Goal: Transaction & Acquisition: Purchase product/service

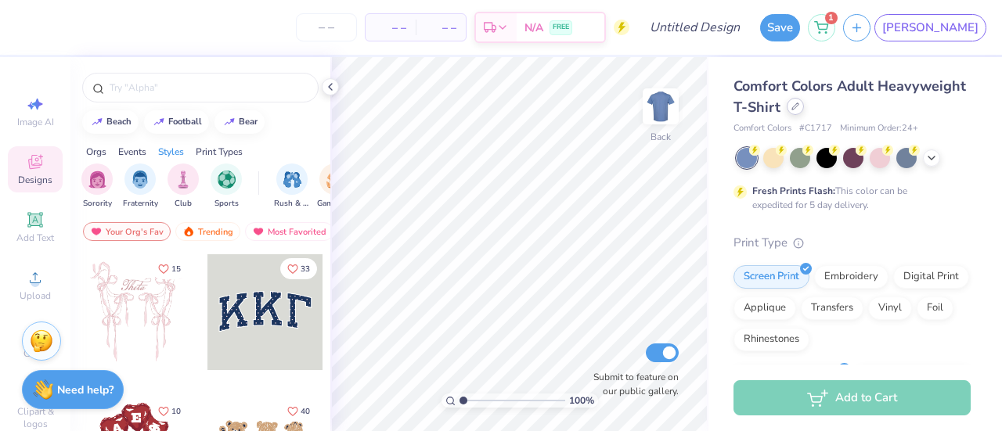
click at [804, 105] on div at bounding box center [795, 106] width 17 height 17
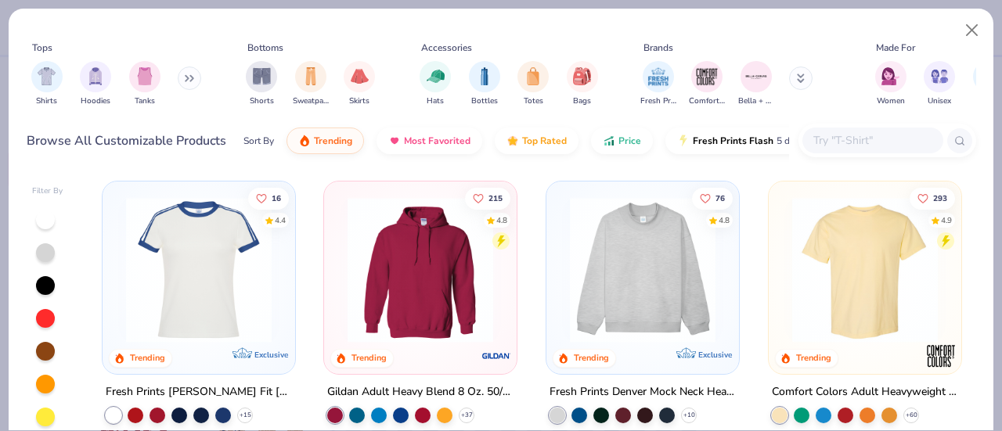
click at [658, 289] on img at bounding box center [642, 270] width 161 height 146
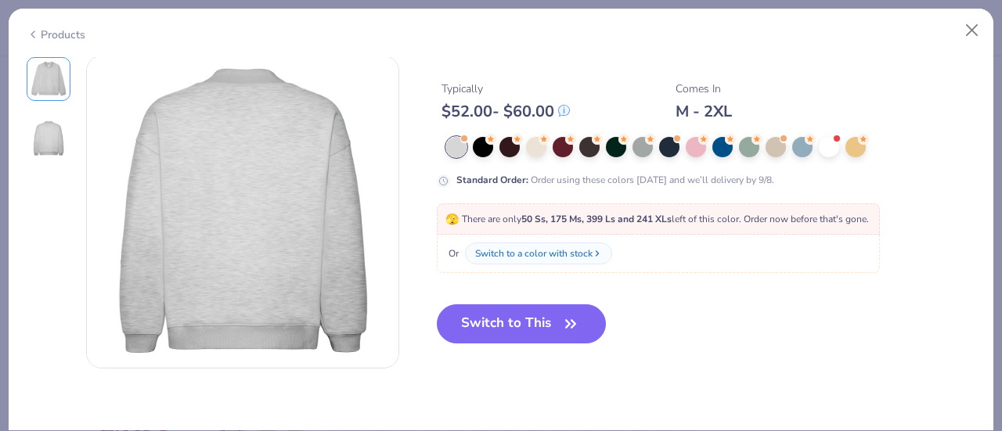
scroll to position [353, 0]
drag, startPoint x: 524, startPoint y: 326, endPoint x: 607, endPoint y: 128, distance: 214.7
click at [607, 128] on div "Trending Most Favorited Top Rated 890.5K Clicks 4.8 10+ Reviews Fresh Prints De…" at bounding box center [706, 70] width 539 height 596
click at [688, 143] on div at bounding box center [696, 145] width 20 height 20
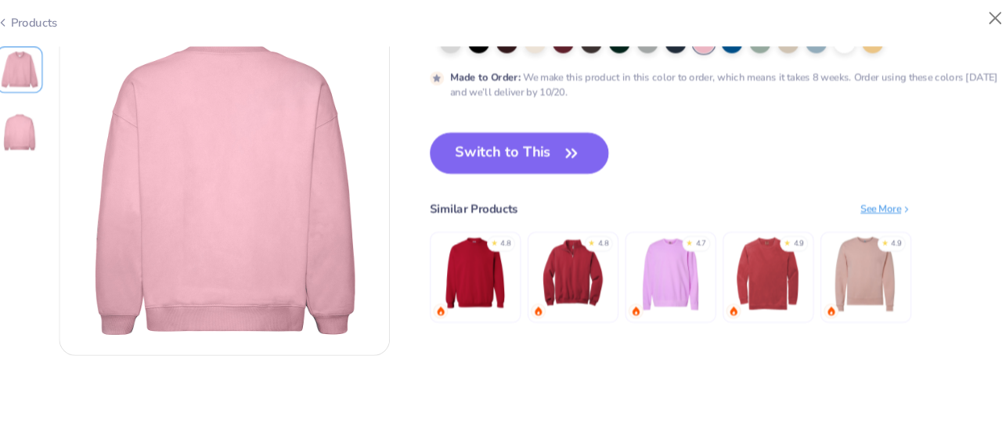
scroll to position [355, 0]
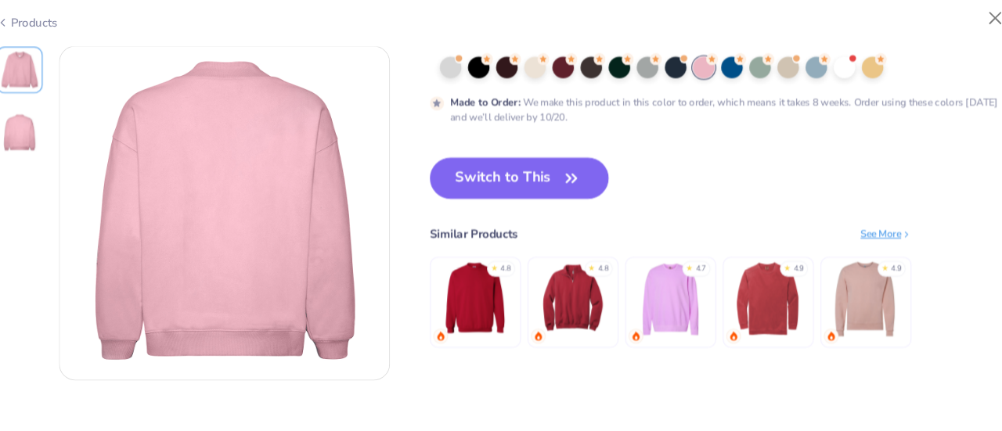
click at [481, 278] on img at bounding box center [479, 295] width 74 height 74
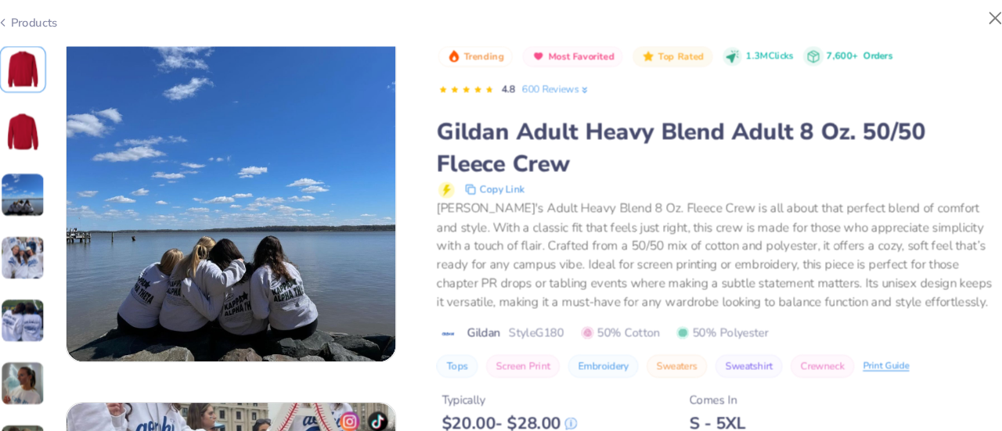
scroll to position [675, 0]
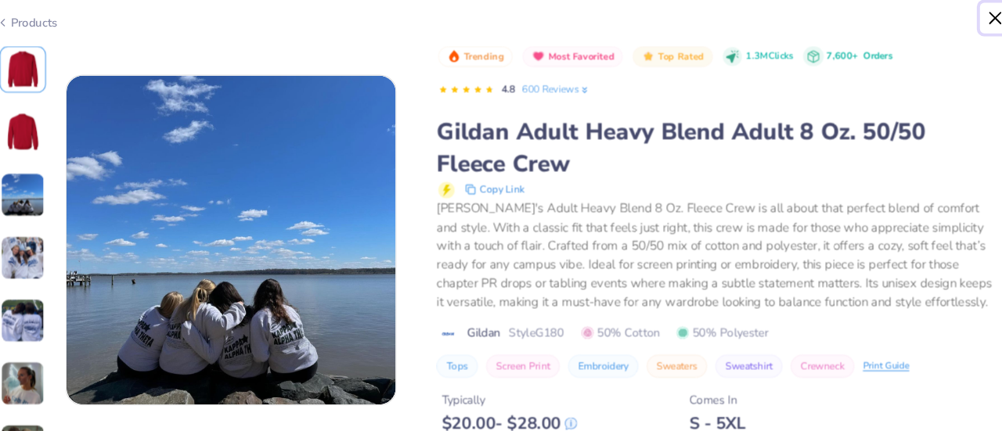
click at [975, 31] on button "Close" at bounding box center [972, 31] width 30 height 30
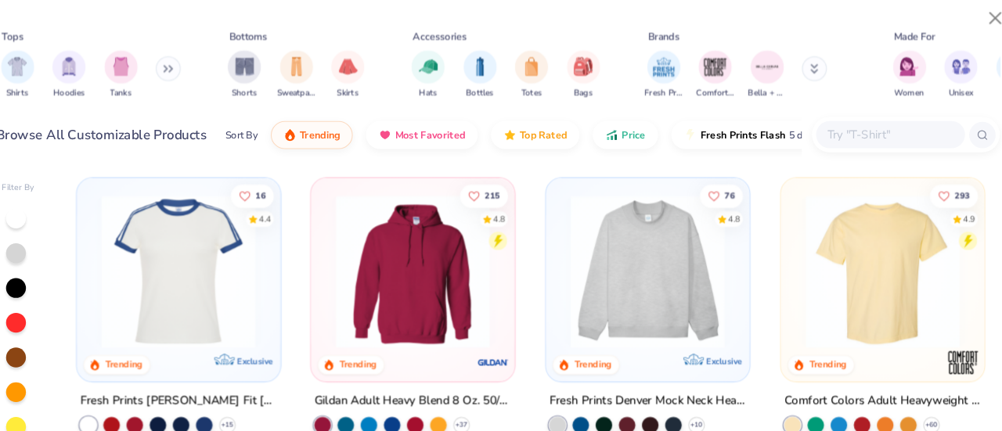
scroll to position [164, 0]
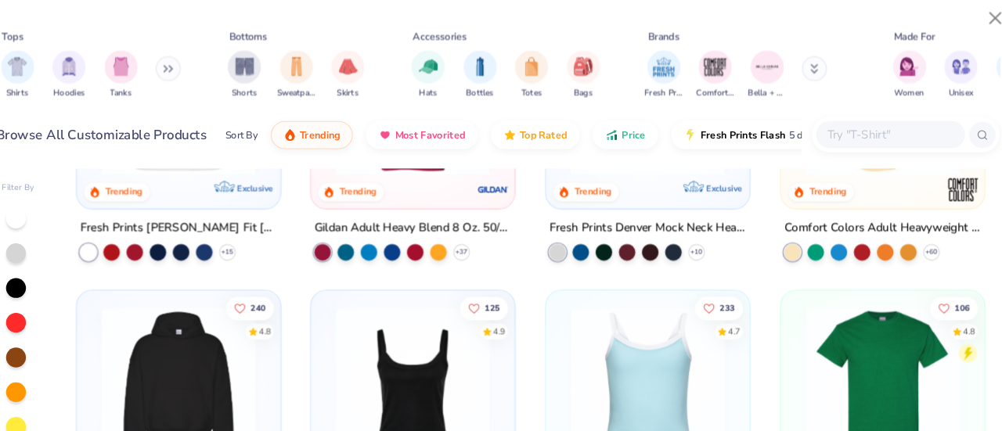
click at [622, 208] on div "76 4.8 Trending Exclusive Fresh Prints Denver Mock Neck Heavyweight Sweatshirt …" at bounding box center [643, 138] width 194 height 243
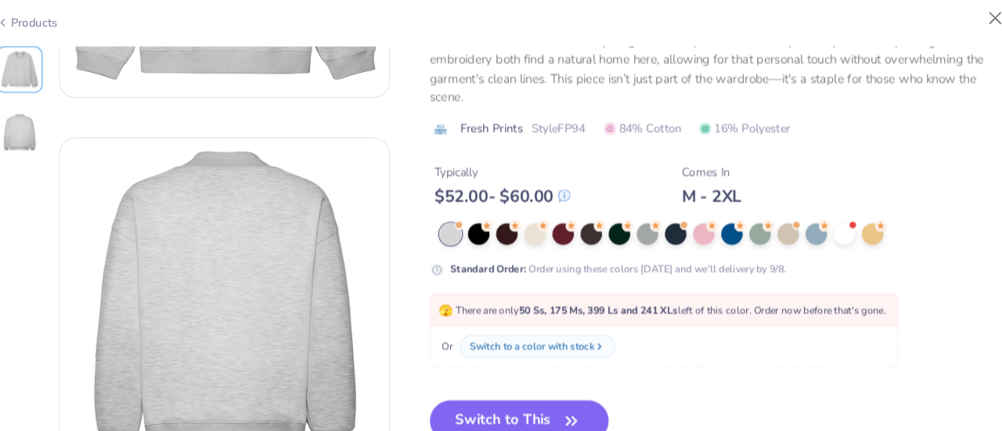
scroll to position [265, 0]
click at [694, 235] on div at bounding box center [696, 232] width 20 height 20
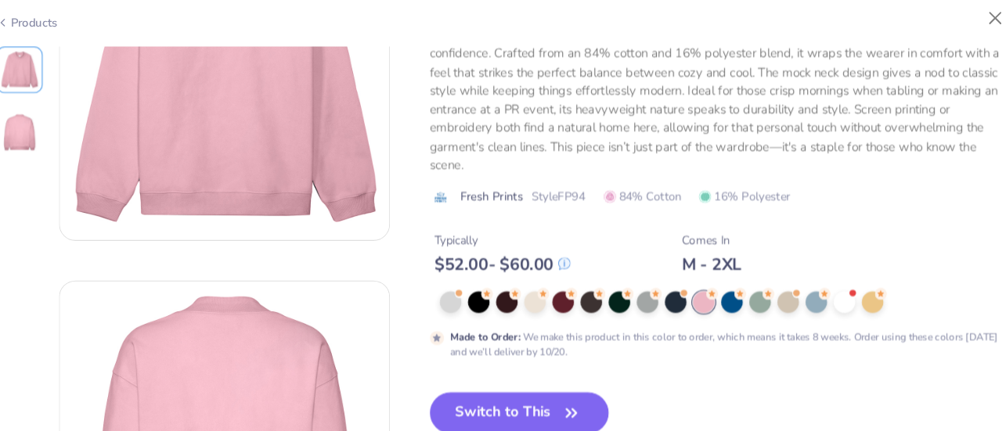
scroll to position [132, 0]
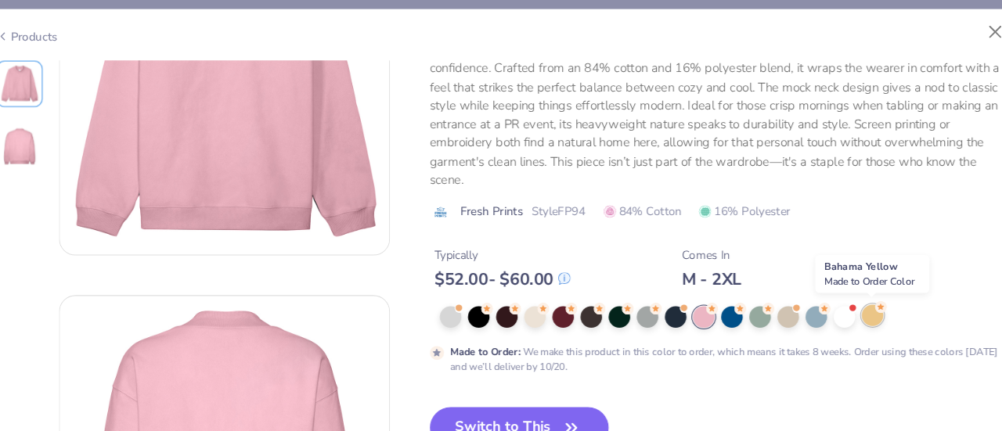
click at [850, 301] on div at bounding box center [855, 298] width 20 height 20
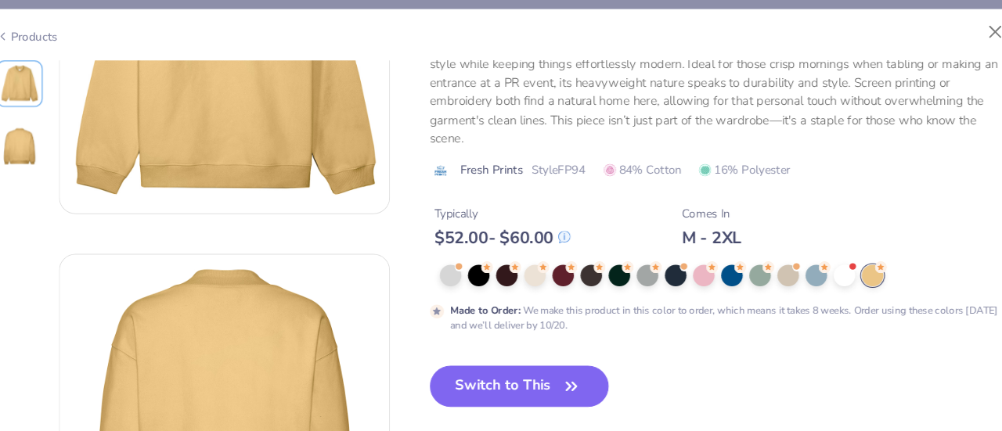
scroll to position [170, 0]
click at [558, 267] on div at bounding box center [563, 260] width 20 height 20
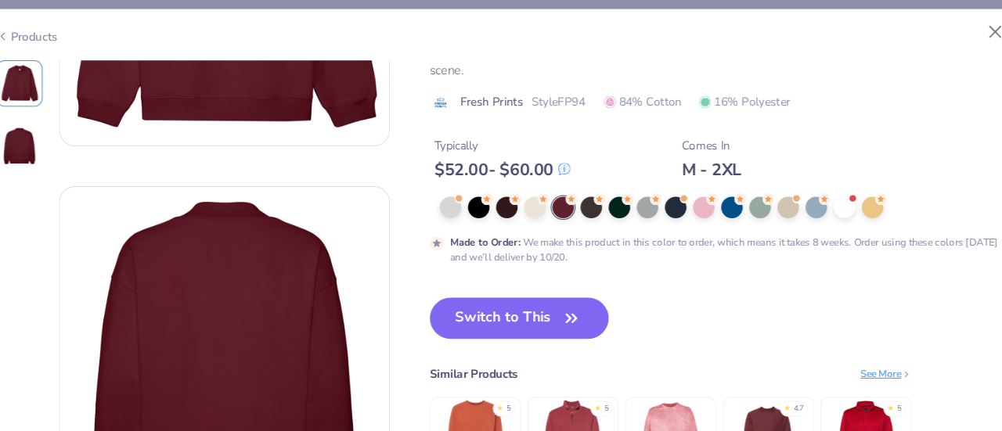
scroll to position [235, 0]
click at [705, 200] on div at bounding box center [696, 195] width 20 height 20
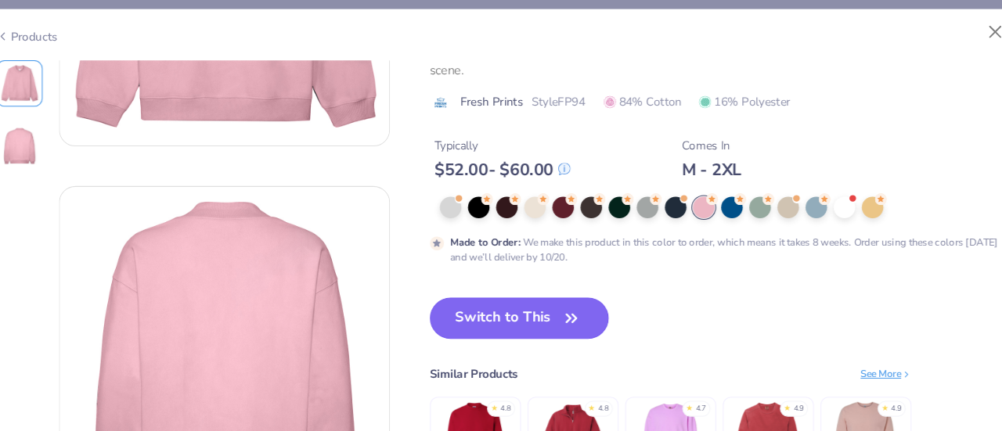
click at [566, 301] on icon "button" at bounding box center [571, 301] width 22 height 22
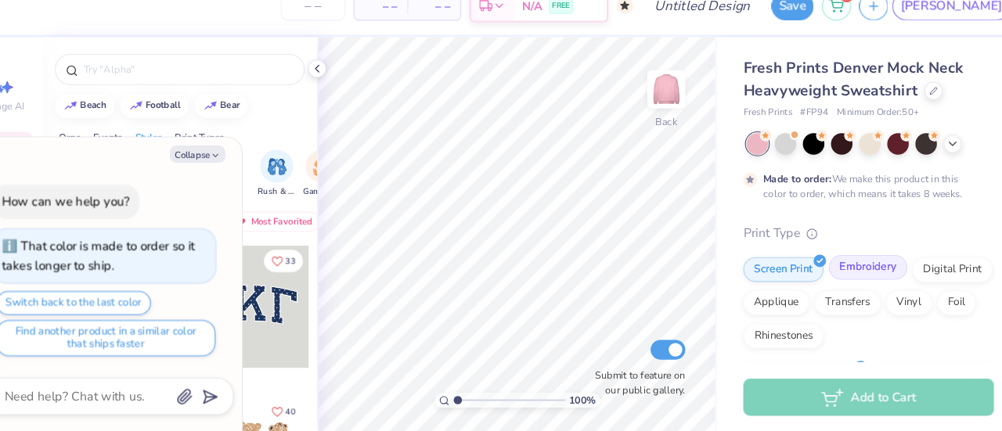
click at [838, 272] on div "Embroidery" at bounding box center [851, 274] width 74 height 23
click at [327, 92] on icon at bounding box center [330, 87] width 13 height 13
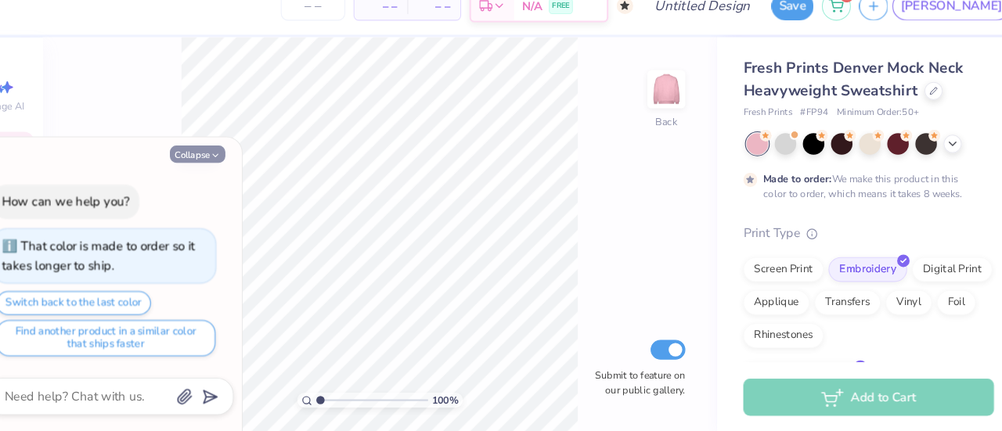
click at [233, 164] on button "Collapse" at bounding box center [217, 168] width 52 height 16
type textarea "x"
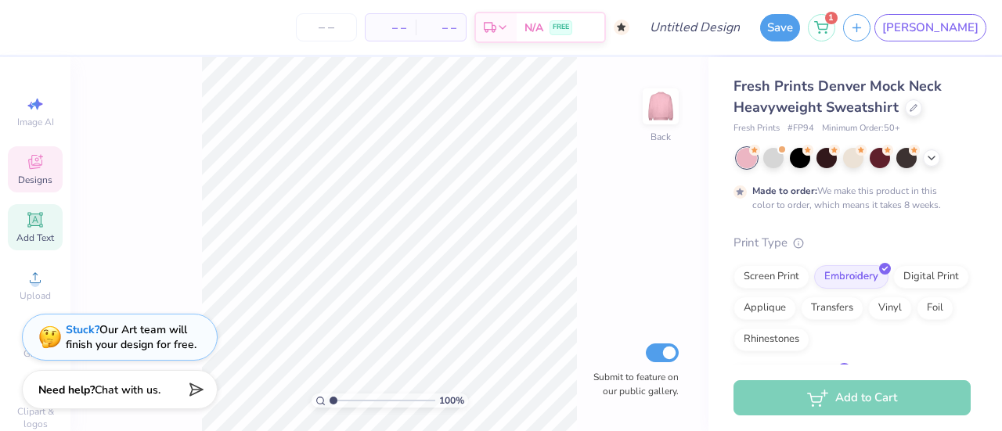
click at [23, 232] on span "Add Text" at bounding box center [35, 238] width 38 height 13
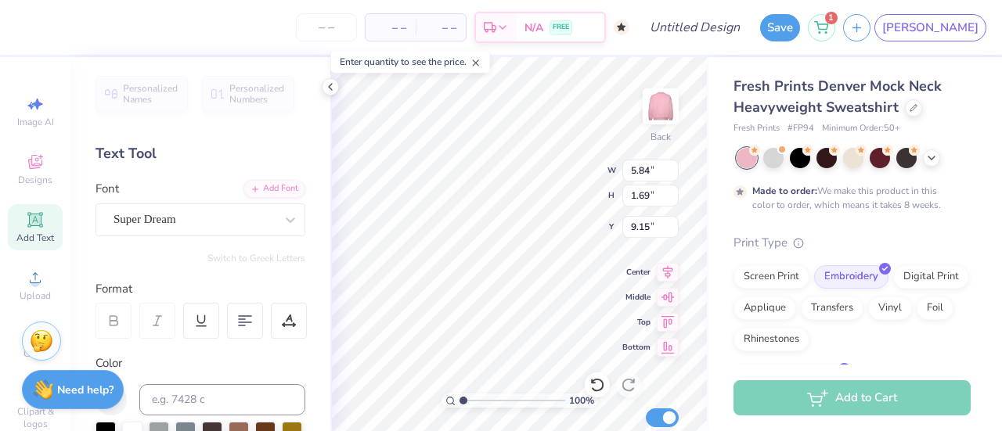
scroll to position [13, 2]
type textarea "APHI"
click at [247, 214] on div "Super Dream" at bounding box center [194, 219] width 164 height 24
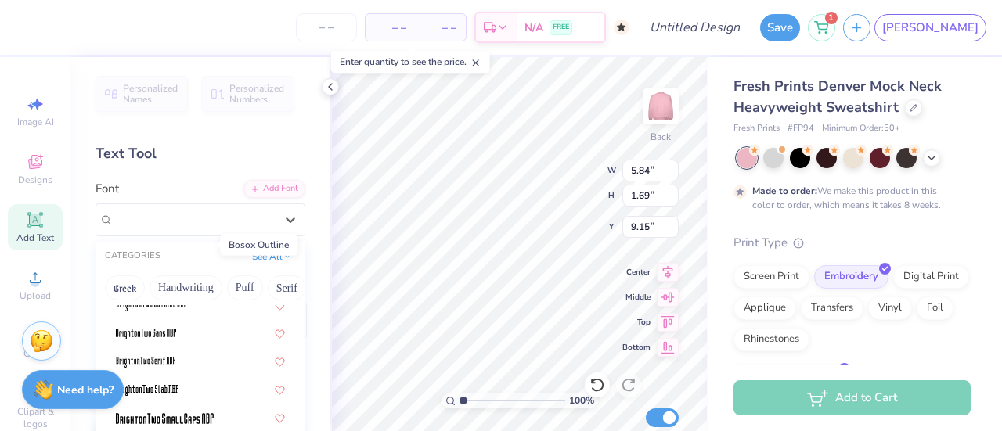
scroll to position [1209, 0]
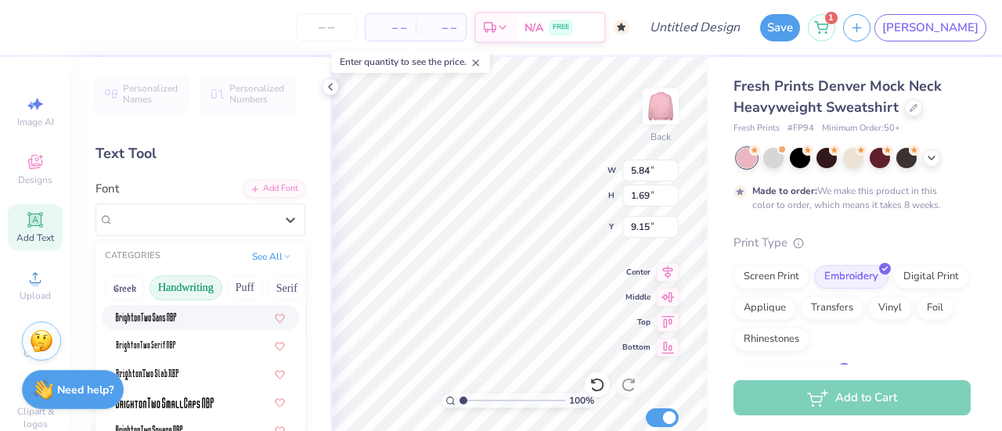
click at [207, 284] on button "Handwriting" at bounding box center [186, 288] width 73 height 25
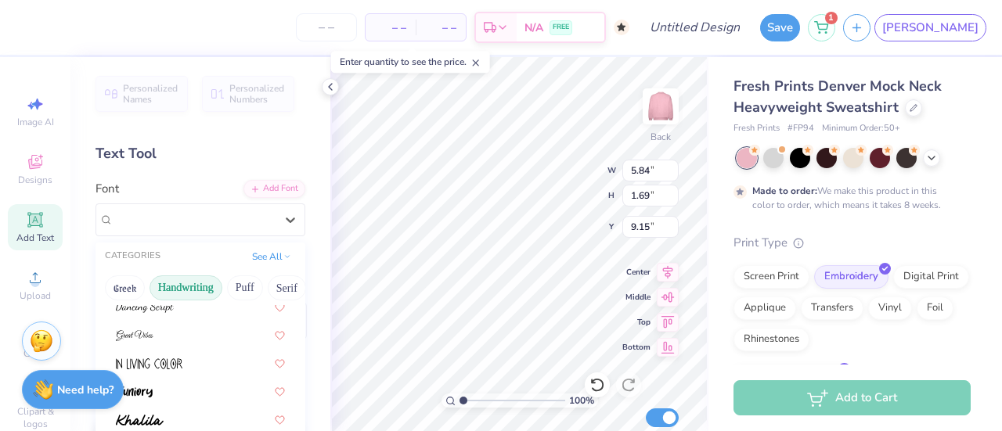
scroll to position [233, 0]
click at [251, 279] on button "Puff" at bounding box center [245, 288] width 36 height 25
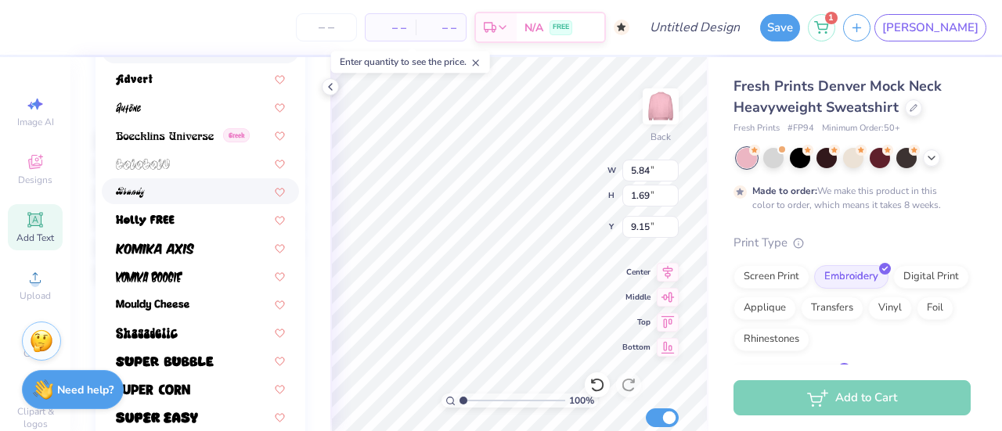
scroll to position [291, 0]
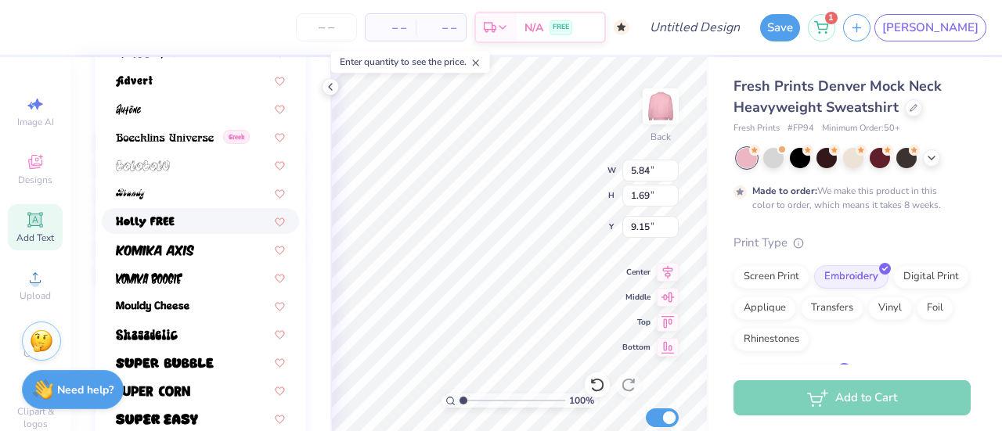
click at [160, 211] on div at bounding box center [200, 221] width 197 height 26
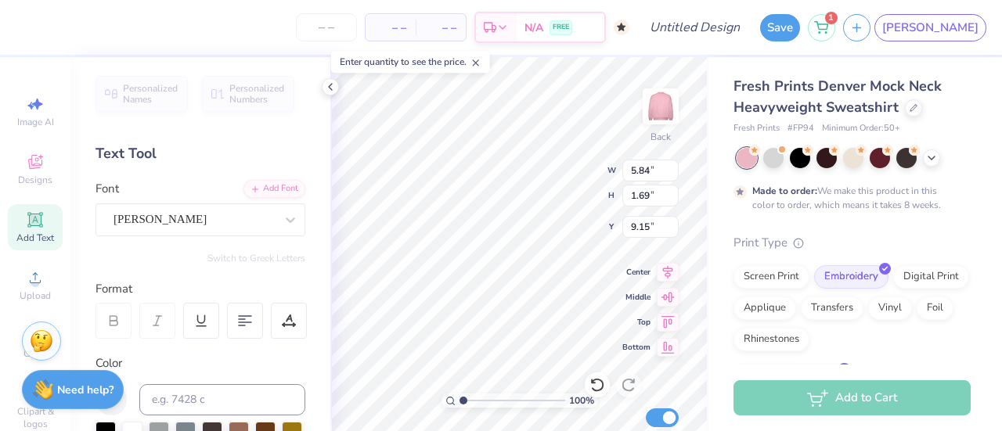
scroll to position [27, 0]
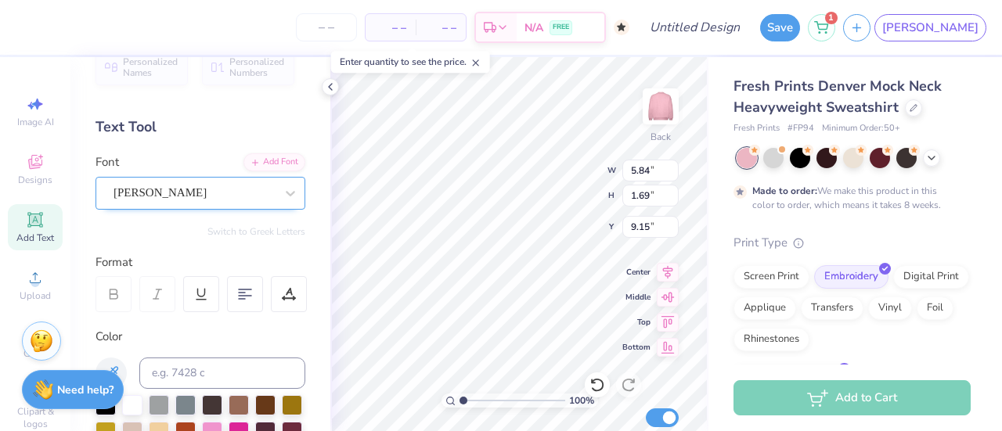
click at [178, 179] on div "[PERSON_NAME]" at bounding box center [201, 193] width 210 height 33
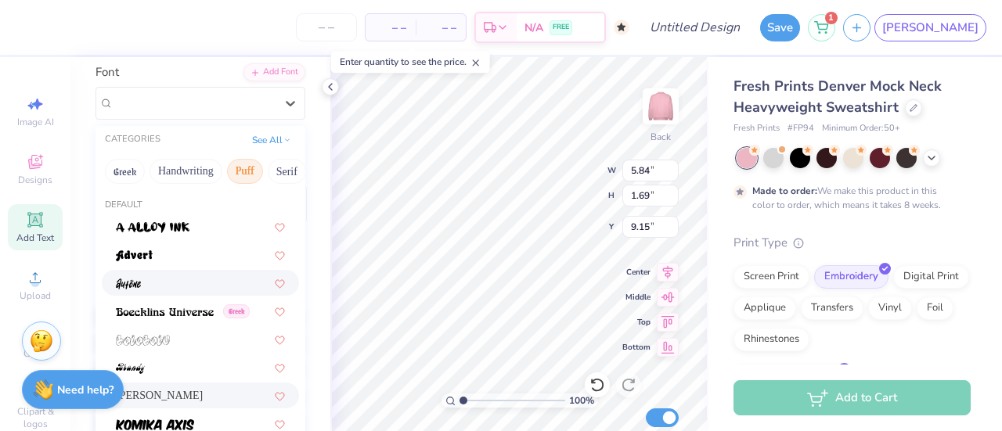
scroll to position [116, 0]
click at [283, 166] on button "Serif" at bounding box center [287, 172] width 38 height 25
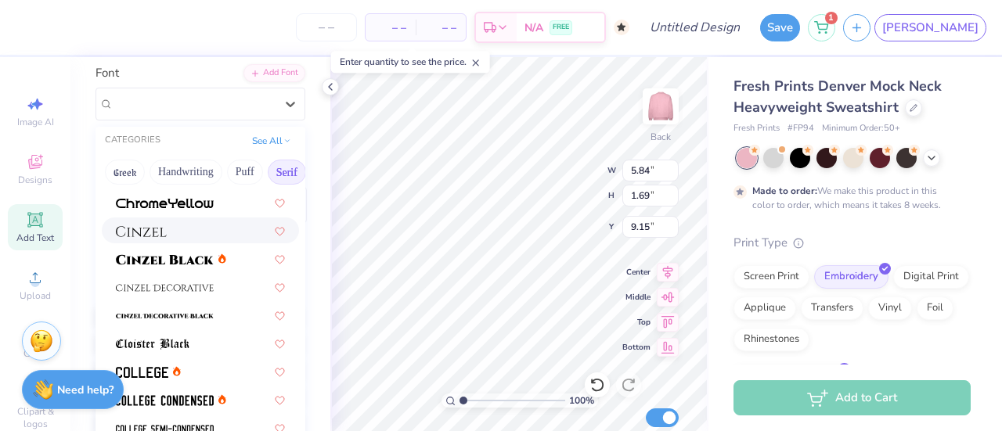
scroll to position [0, 0]
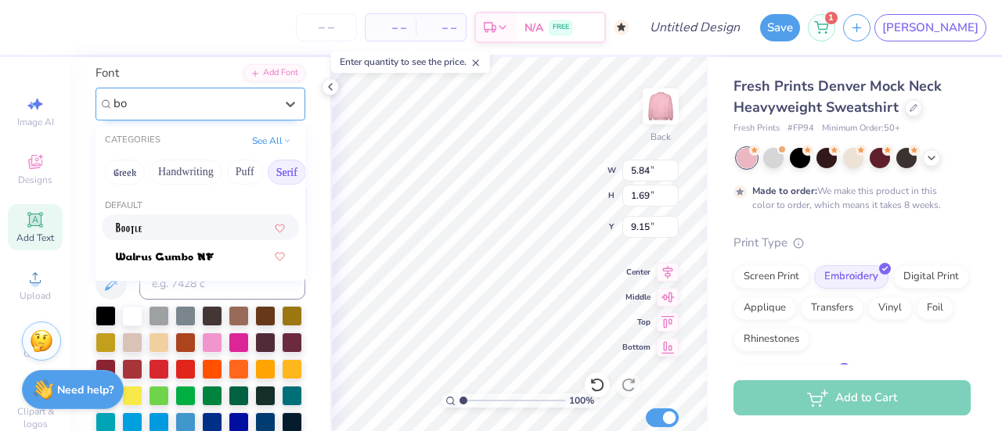
type input "b"
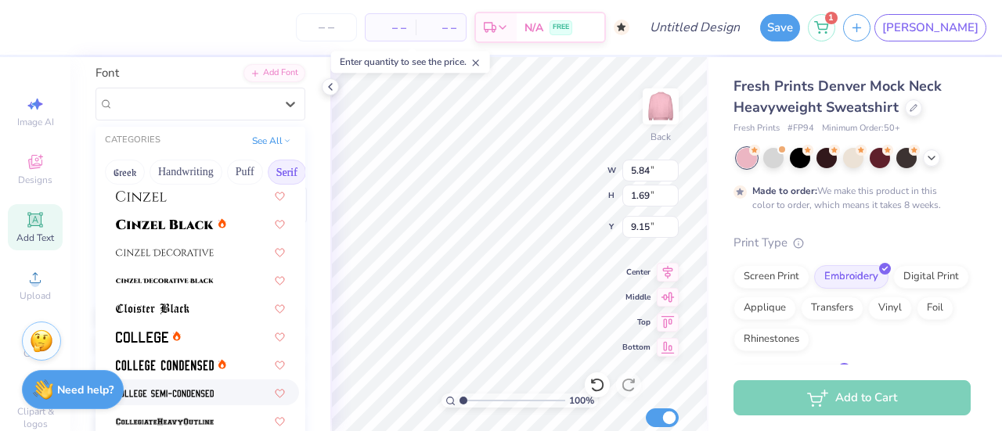
scroll to position [312, 0]
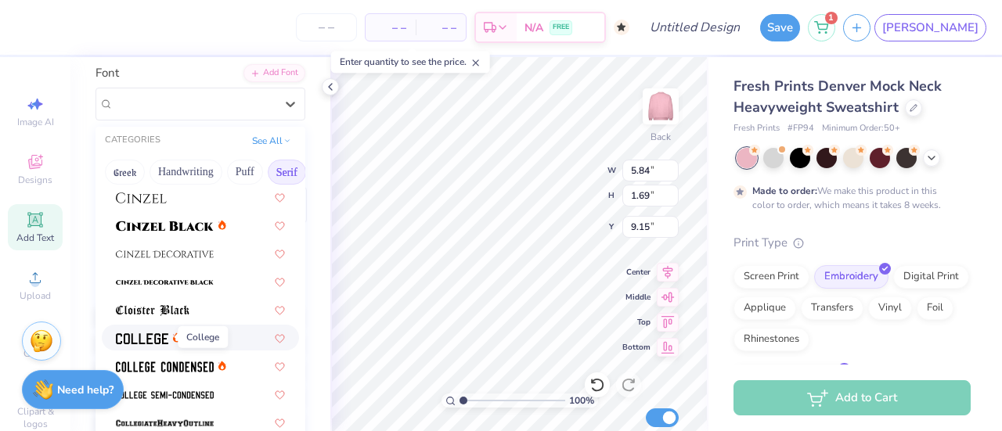
click at [150, 333] on img at bounding box center [142, 338] width 52 height 11
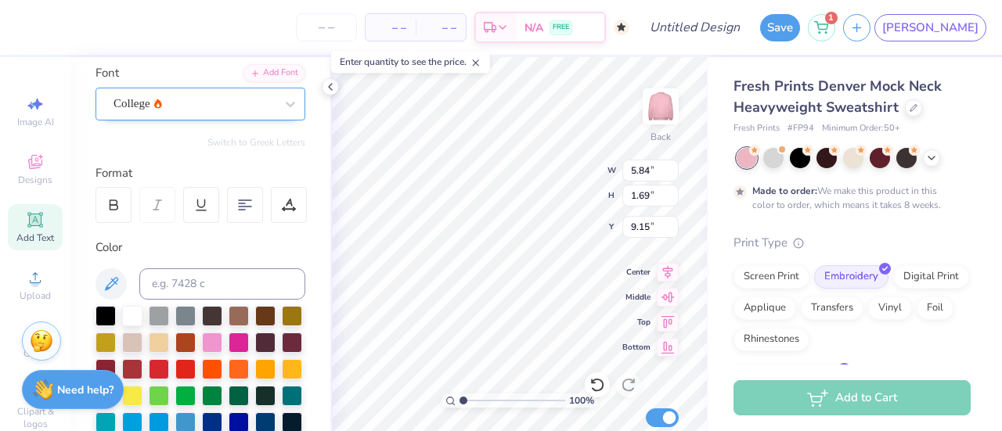
click at [164, 95] on div "College" at bounding box center [194, 104] width 164 height 24
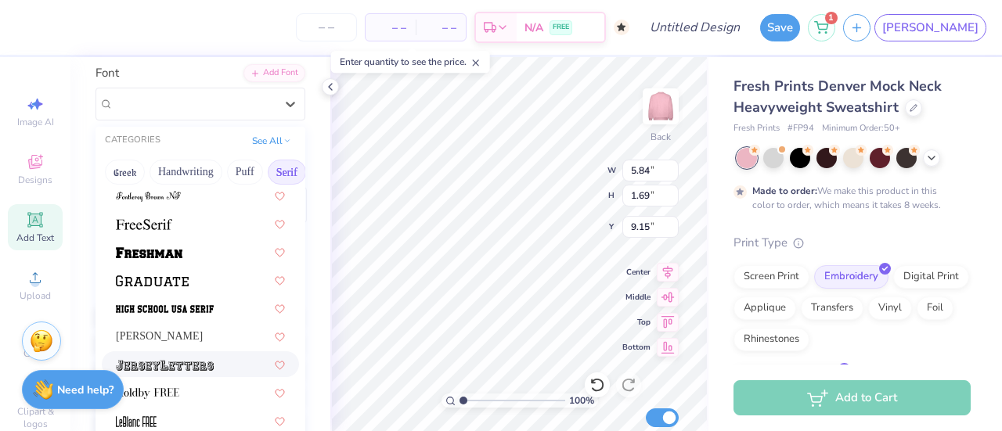
scroll to position [1358, 0]
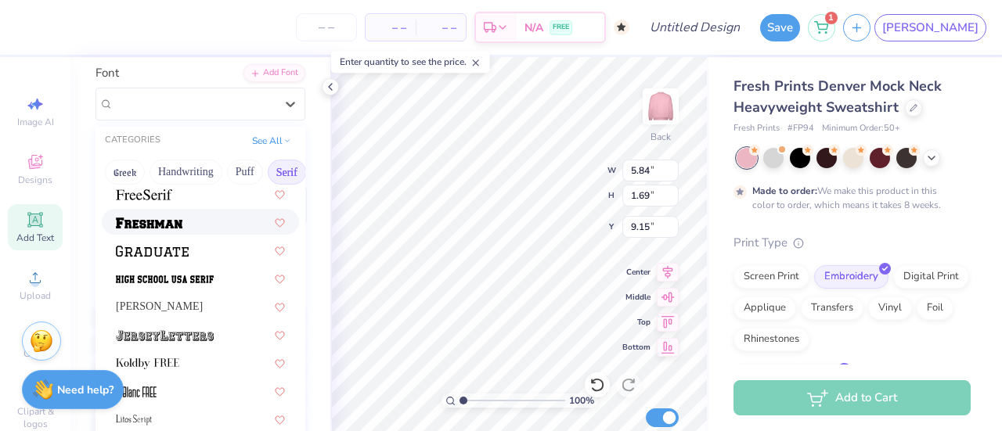
click at [157, 209] on div at bounding box center [200, 222] width 197 height 26
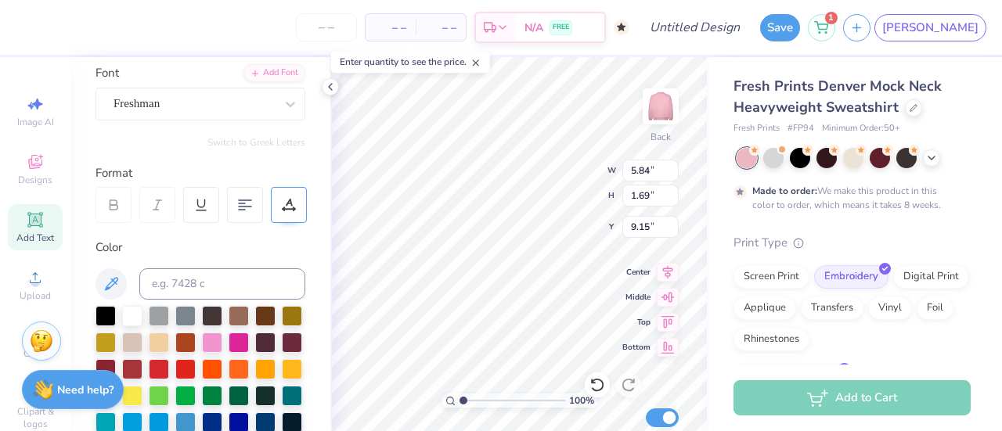
click at [292, 207] on icon at bounding box center [289, 205] width 14 height 14
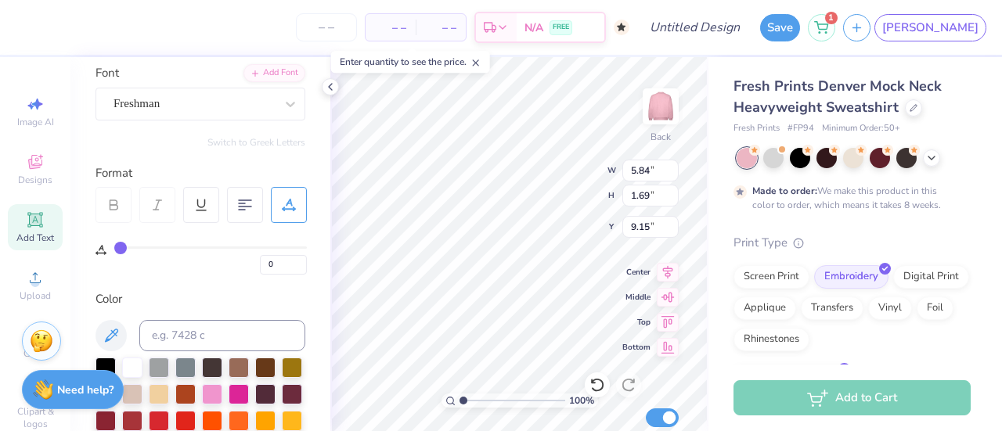
type input "1"
type input "2"
type input "3"
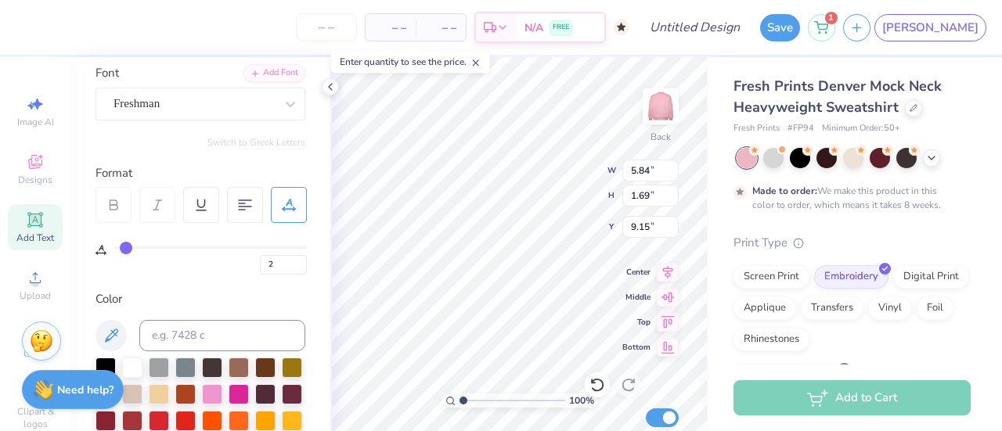
type input "3"
type input "4"
type input "5"
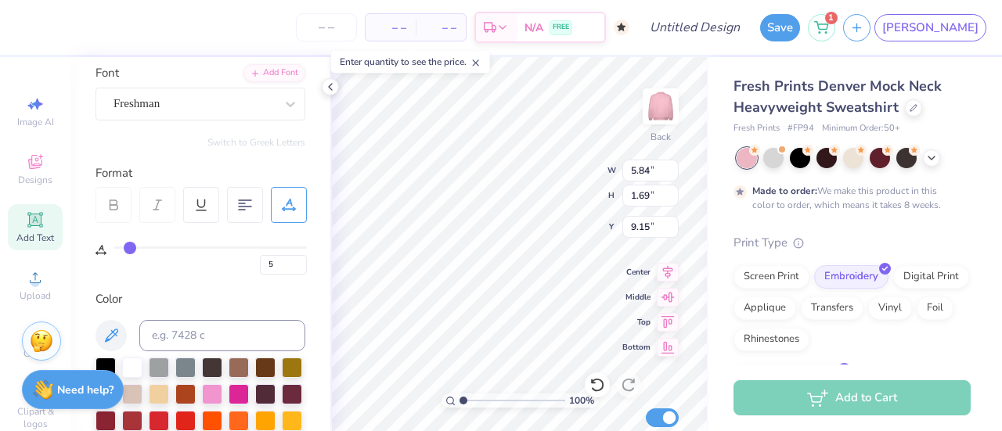
type input "6"
type input "7"
type input "8"
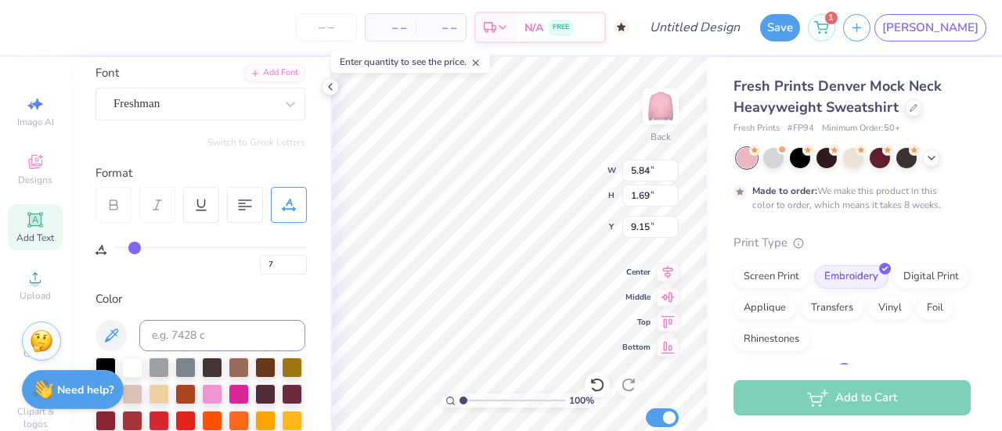
type input "8"
type input "9"
type input "10"
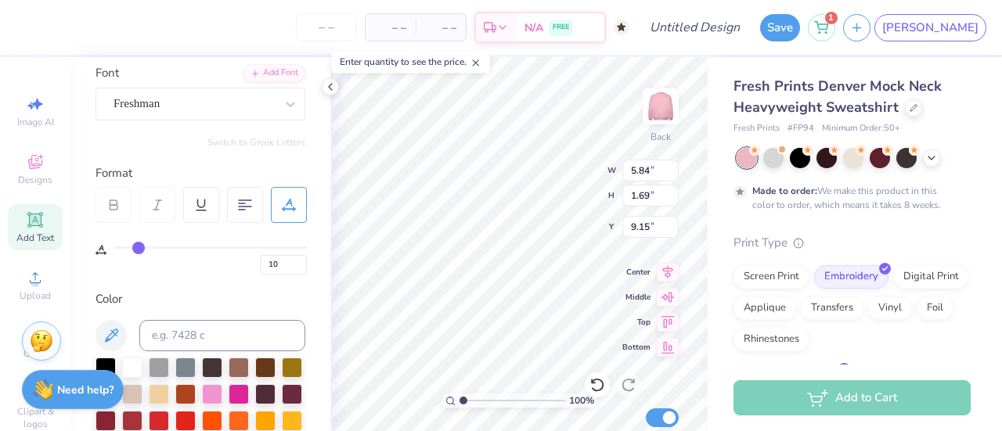
drag, startPoint x: 120, startPoint y: 249, endPoint x: 139, endPoint y: 247, distance: 18.9
type input "10"
click at [139, 247] on input "range" at bounding box center [210, 248] width 193 height 2
click at [258, 206] on div at bounding box center [245, 205] width 36 height 36
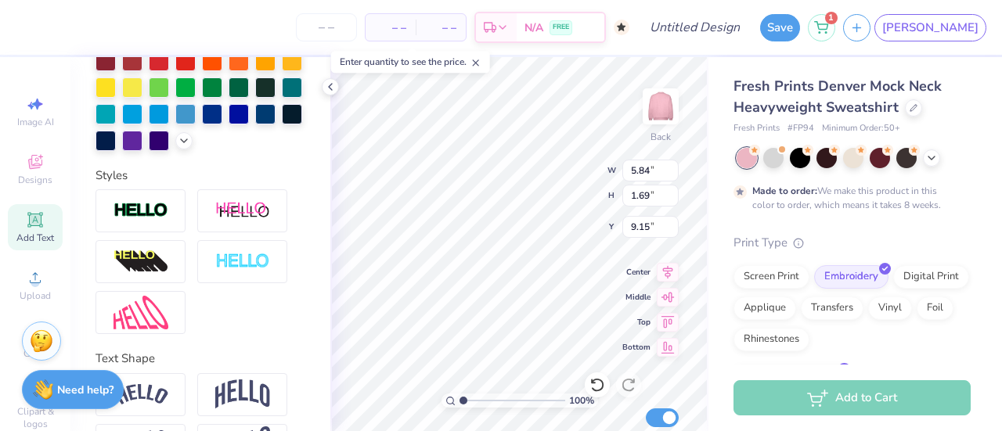
scroll to position [556, 0]
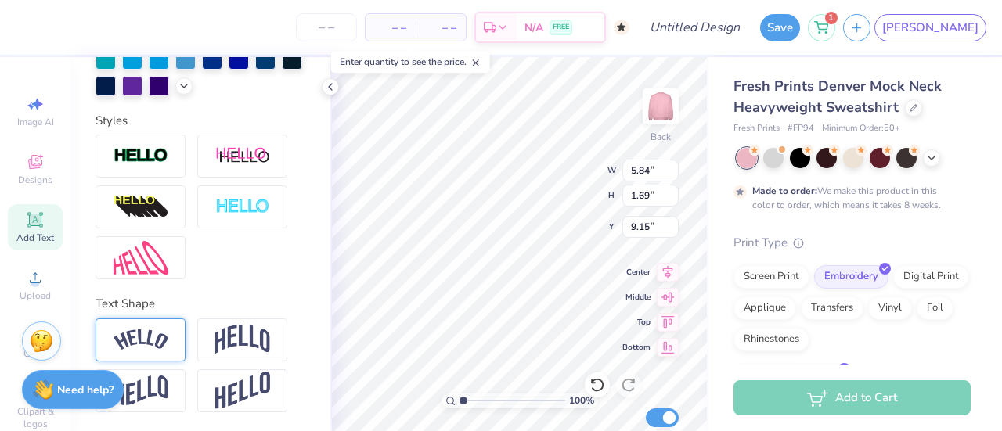
click at [164, 337] on img at bounding box center [141, 340] width 55 height 21
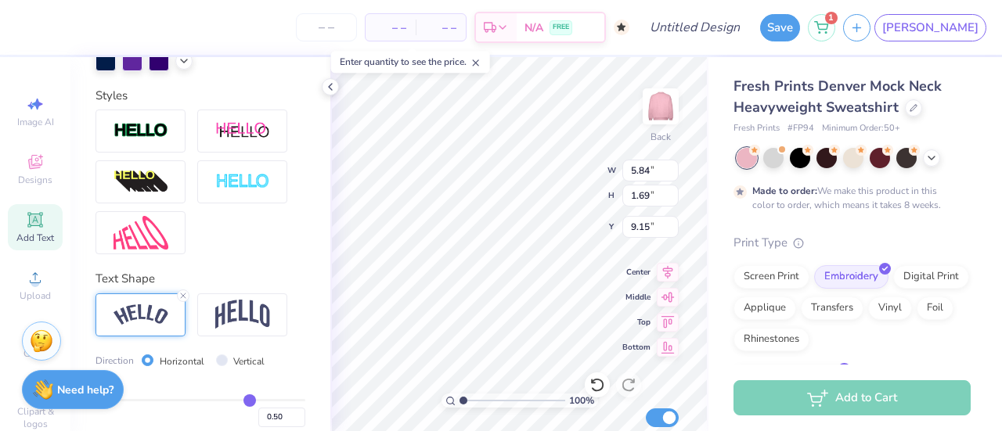
click at [139, 326] on img at bounding box center [141, 315] width 55 height 21
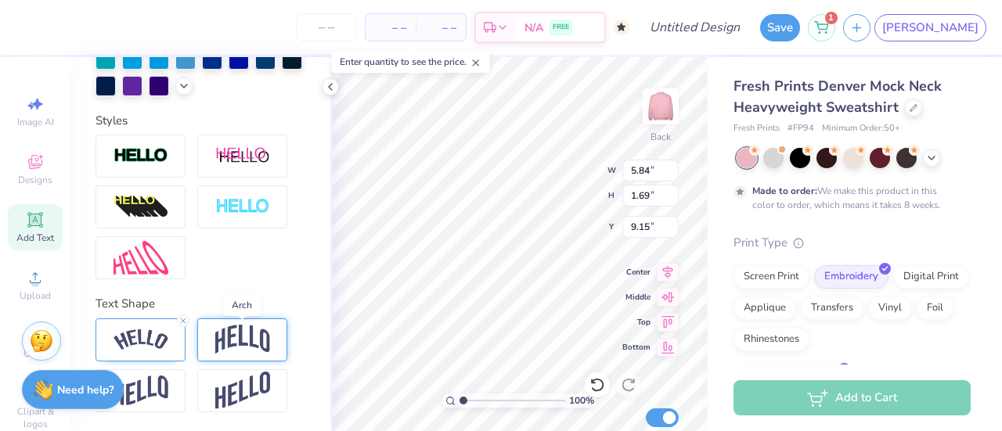
click at [240, 342] on img at bounding box center [242, 340] width 55 height 30
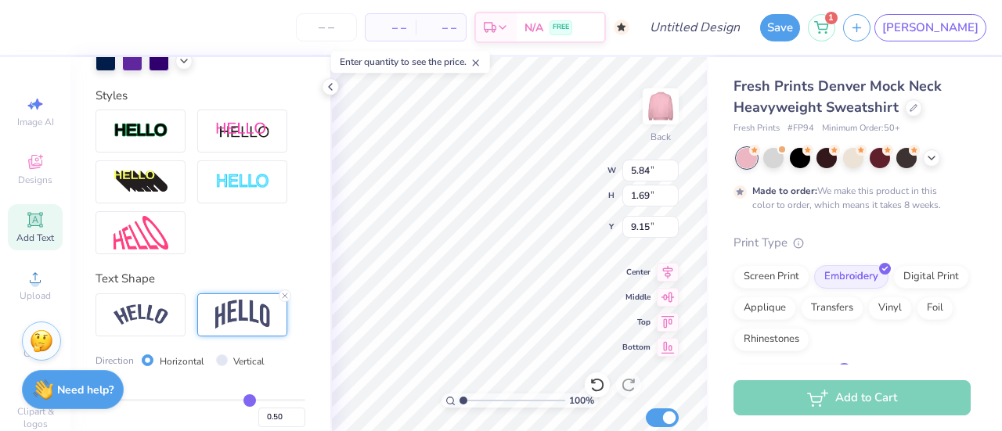
type textarea "APHI"
type input "9.29"
type input "4.52"
type input "2.28"
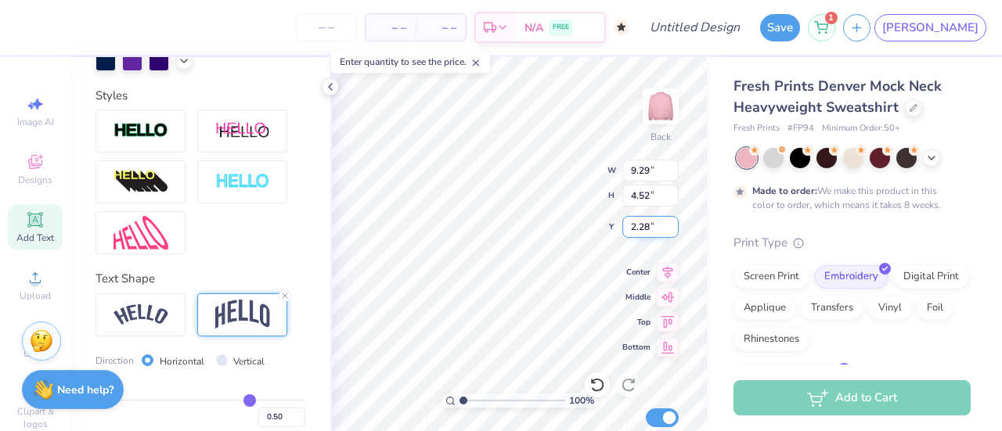
type input "11.10"
type input "5.40"
type input "2.33"
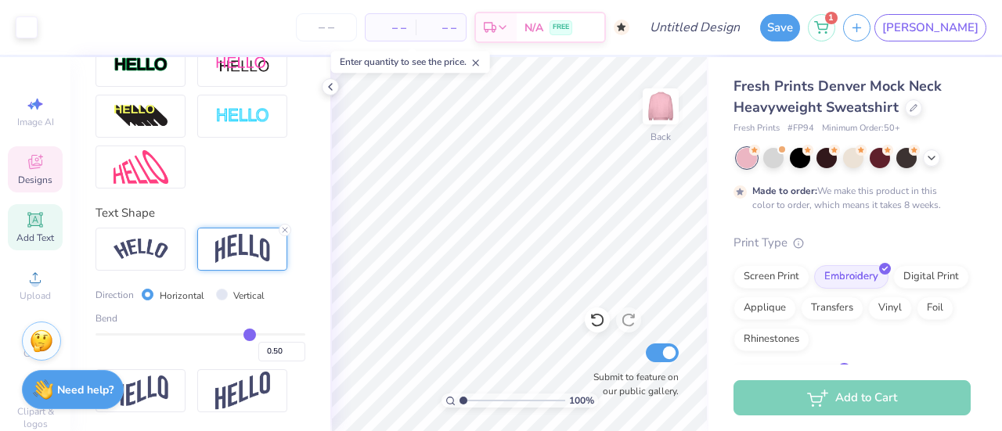
click at [29, 160] on icon at bounding box center [35, 164] width 13 height 10
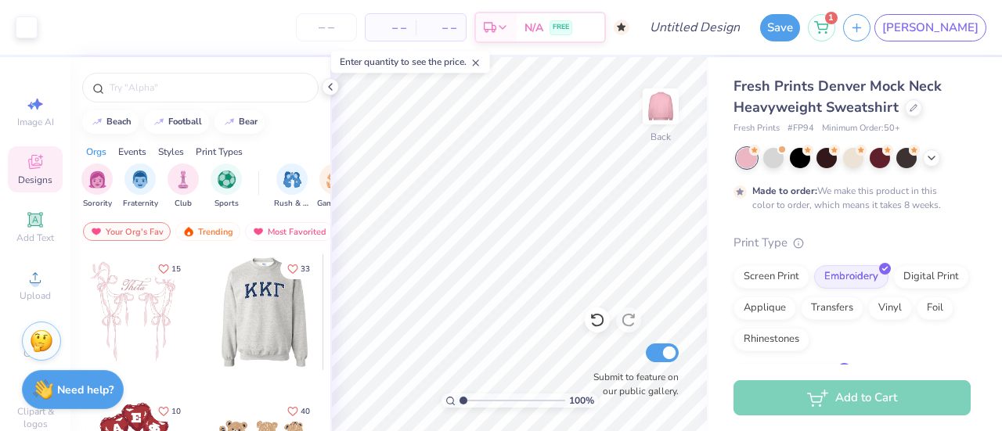
click at [207, 314] on div at bounding box center [150, 312] width 116 height 116
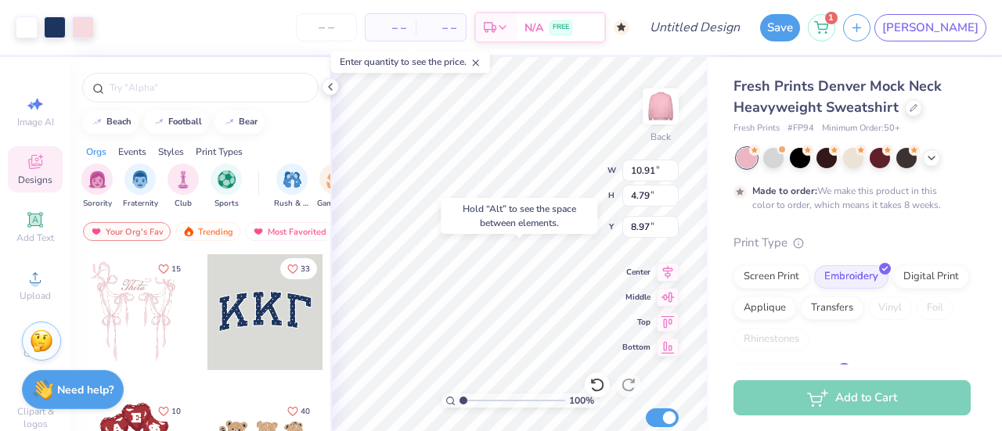
type input "8.97"
click at [503, 205] on div "Hold “Alt” to see the space between elements." at bounding box center [519, 216] width 157 height 36
type input "11.10"
type input "5.40"
type input "2.33"
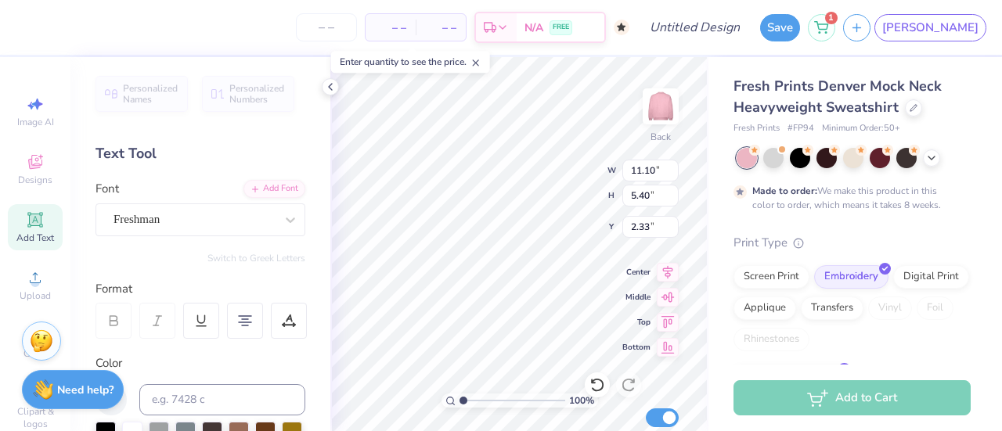
scroll to position [13, 2]
type textarea "P"
type input "2.38"
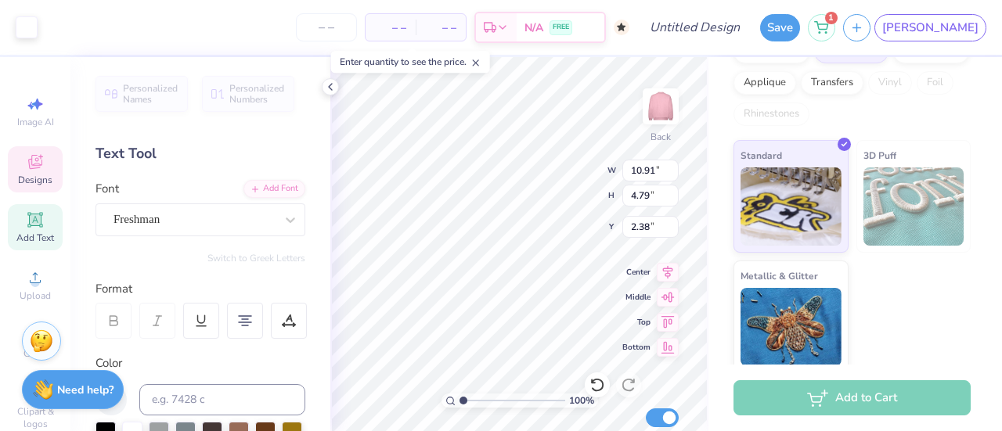
scroll to position [225, 0]
click at [33, 175] on span "Designs" at bounding box center [35, 180] width 34 height 13
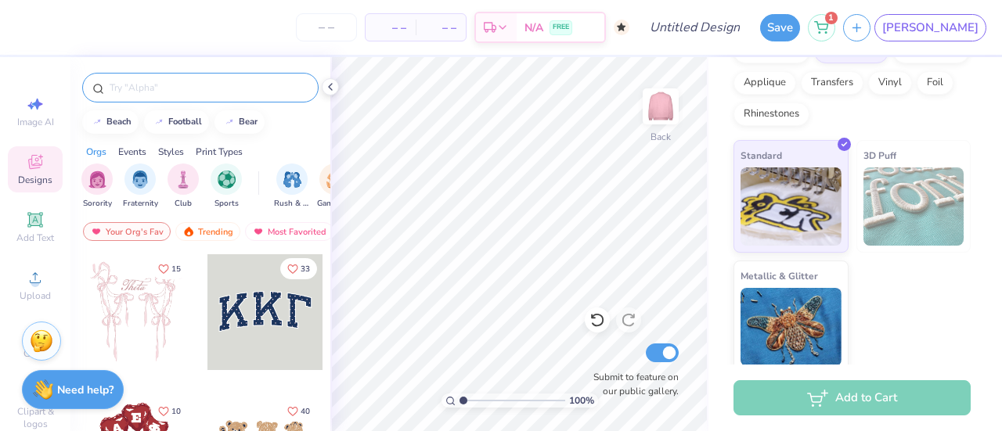
click at [184, 81] on input "text" at bounding box center [208, 88] width 200 height 16
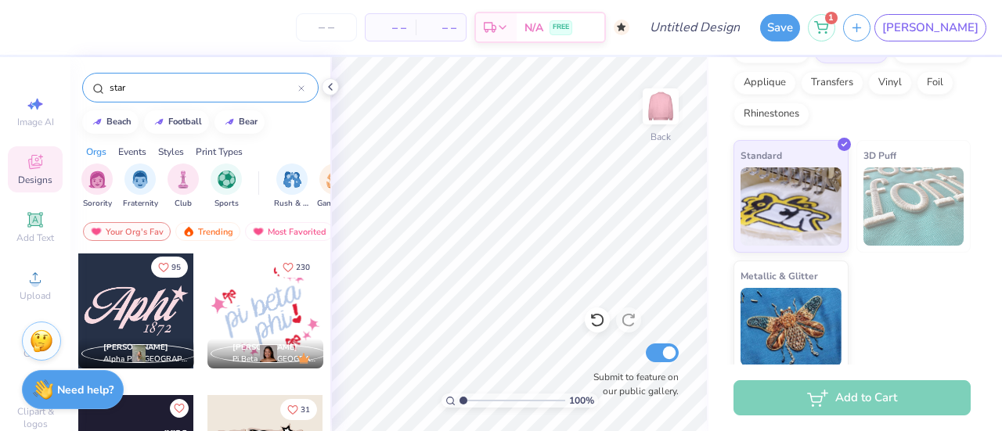
scroll to position [715, 0]
type input "star"
click at [153, 302] on div at bounding box center [136, 310] width 116 height 116
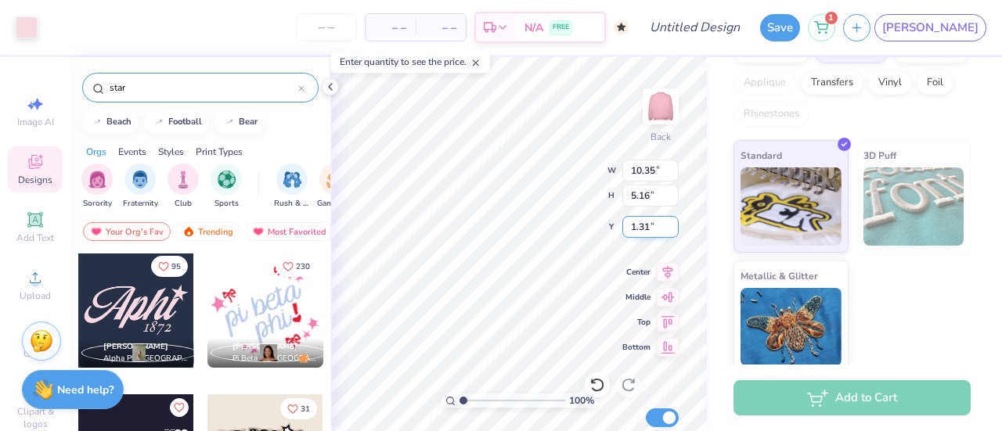
type input "10.35"
type input "5.16"
type input "2.15"
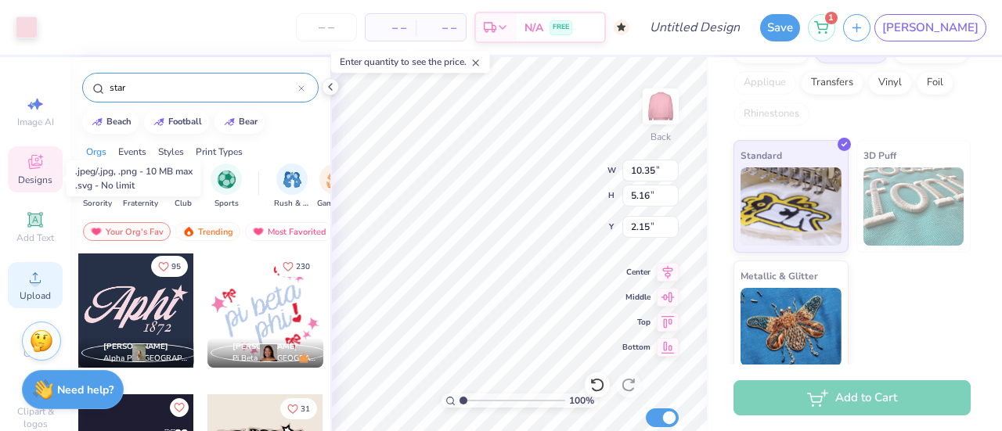
scroll to position [106, 0]
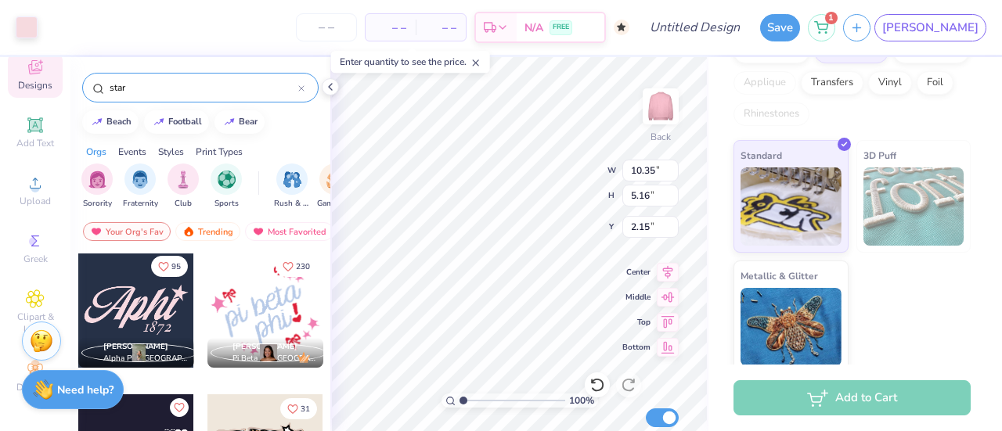
click at [301, 92] on div at bounding box center [301, 88] width 6 height 14
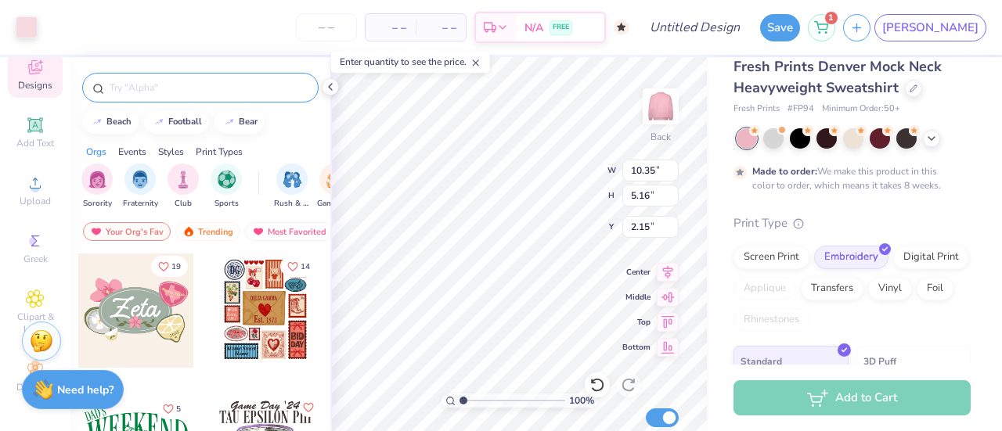
scroll to position [0, 0]
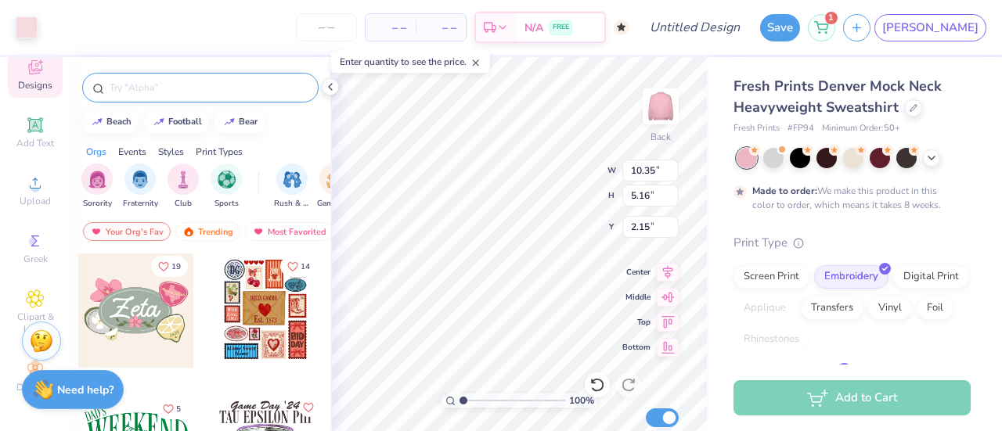
click at [165, 73] on div at bounding box center [200, 88] width 236 height 30
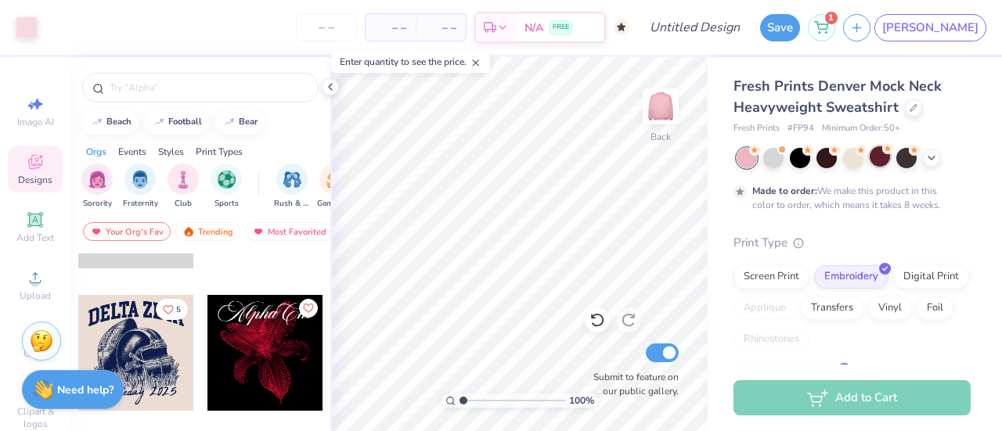
click at [879, 160] on div at bounding box center [880, 156] width 20 height 20
click at [406, 20] on span "– –" at bounding box center [390, 28] width 31 height 16
click at [456, 27] on span "– –" at bounding box center [440, 28] width 31 height 16
click at [357, 27] on input "number" at bounding box center [326, 27] width 61 height 28
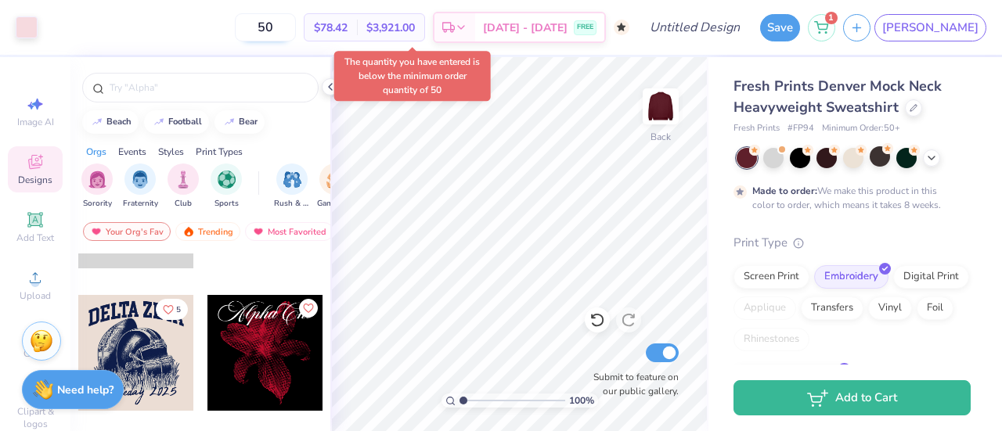
click at [296, 27] on input "50" at bounding box center [265, 27] width 61 height 28
type input "5"
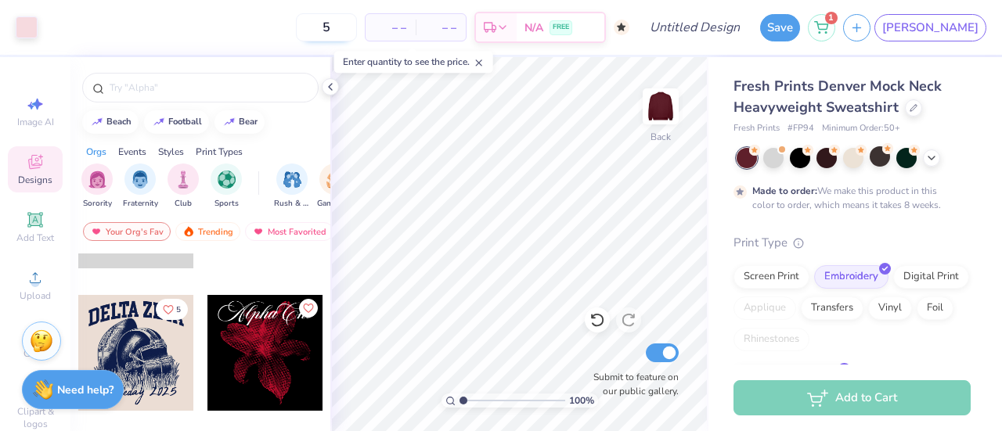
type input "50"
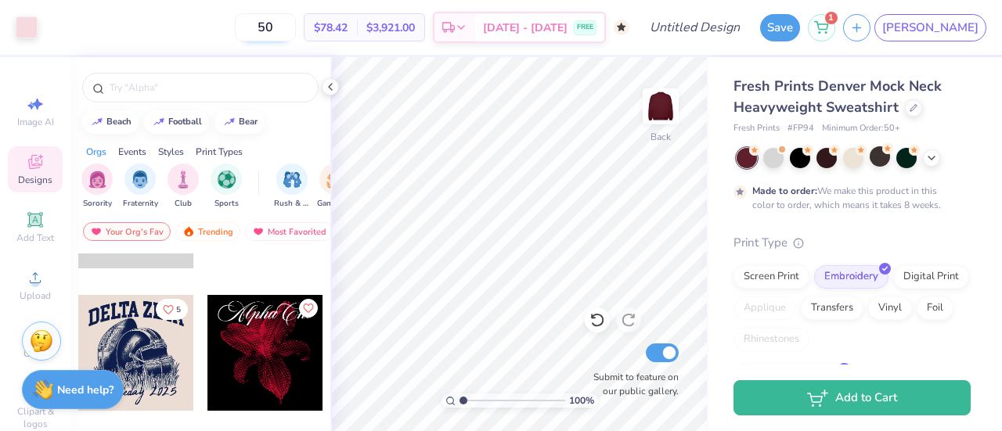
drag, startPoint x: 391, startPoint y: 31, endPoint x: 356, endPoint y: 29, distance: 34.5
click at [296, 29] on input "50" at bounding box center [265, 27] width 61 height 28
